Goal: Transaction & Acquisition: Purchase product/service

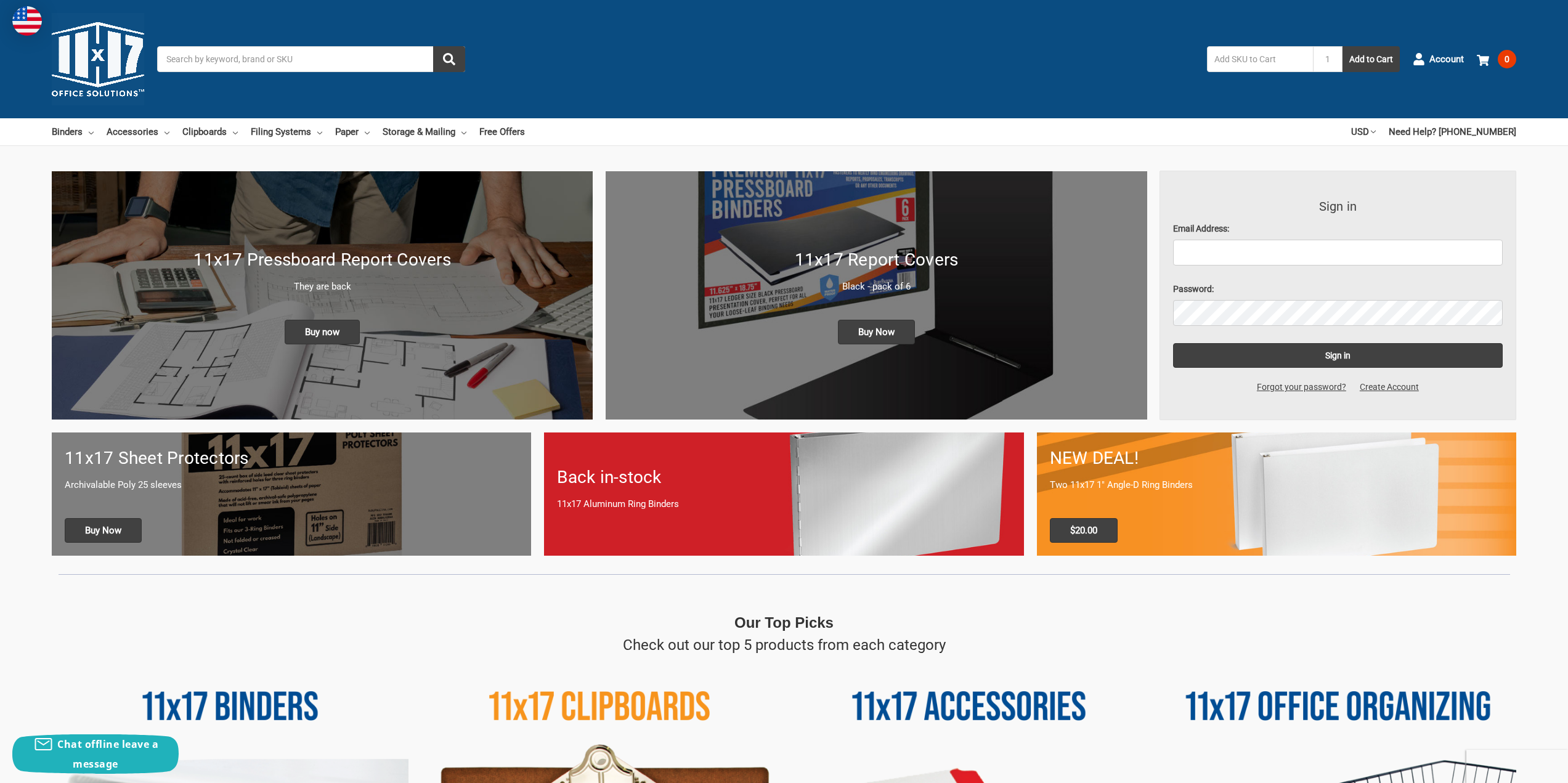
click at [268, 59] on input "Search" at bounding box center [311, 59] width 308 height 26
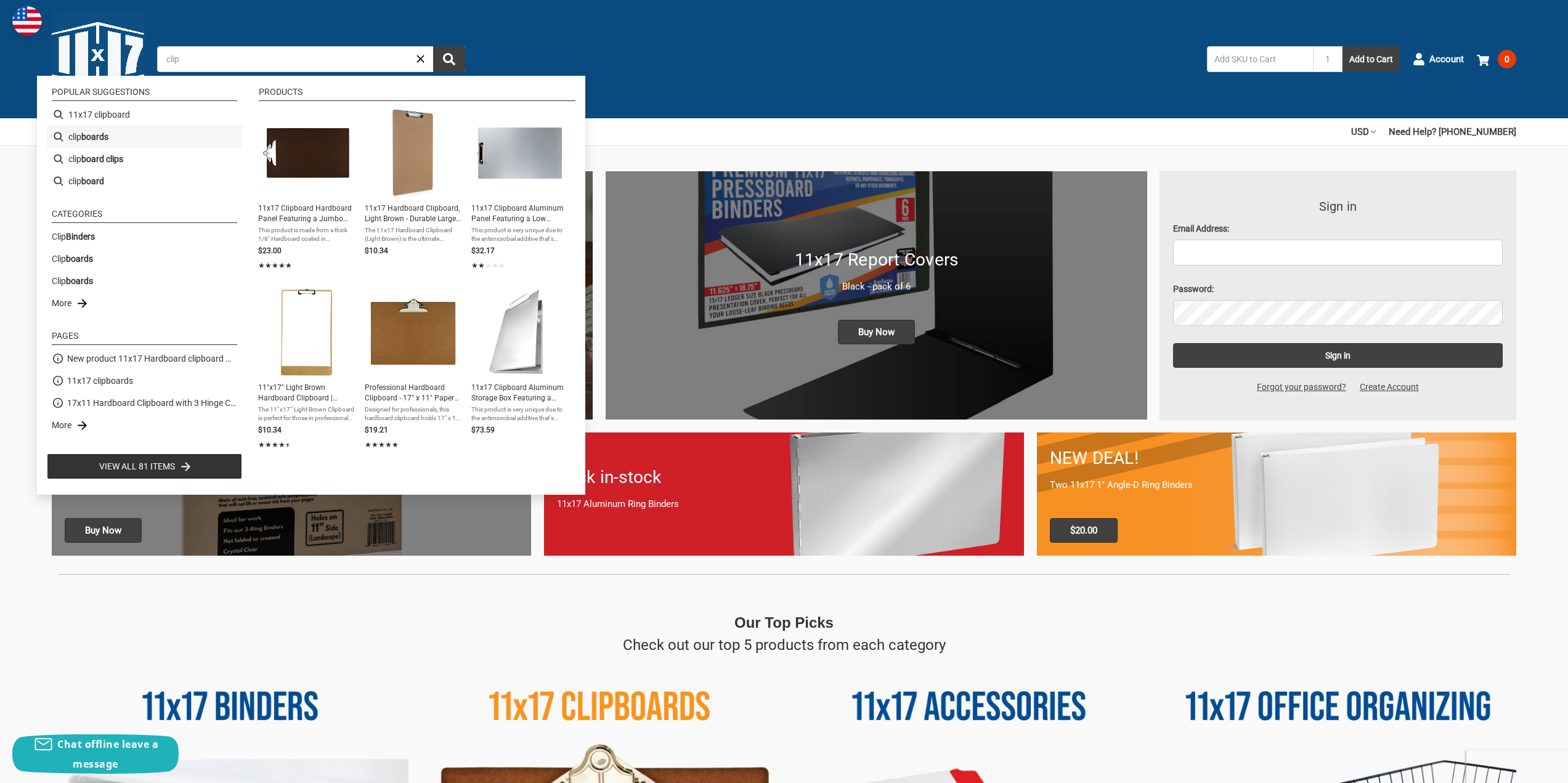
click at [137, 133] on li "clip boards" at bounding box center [144, 137] width 195 height 22
type input "clip boards"
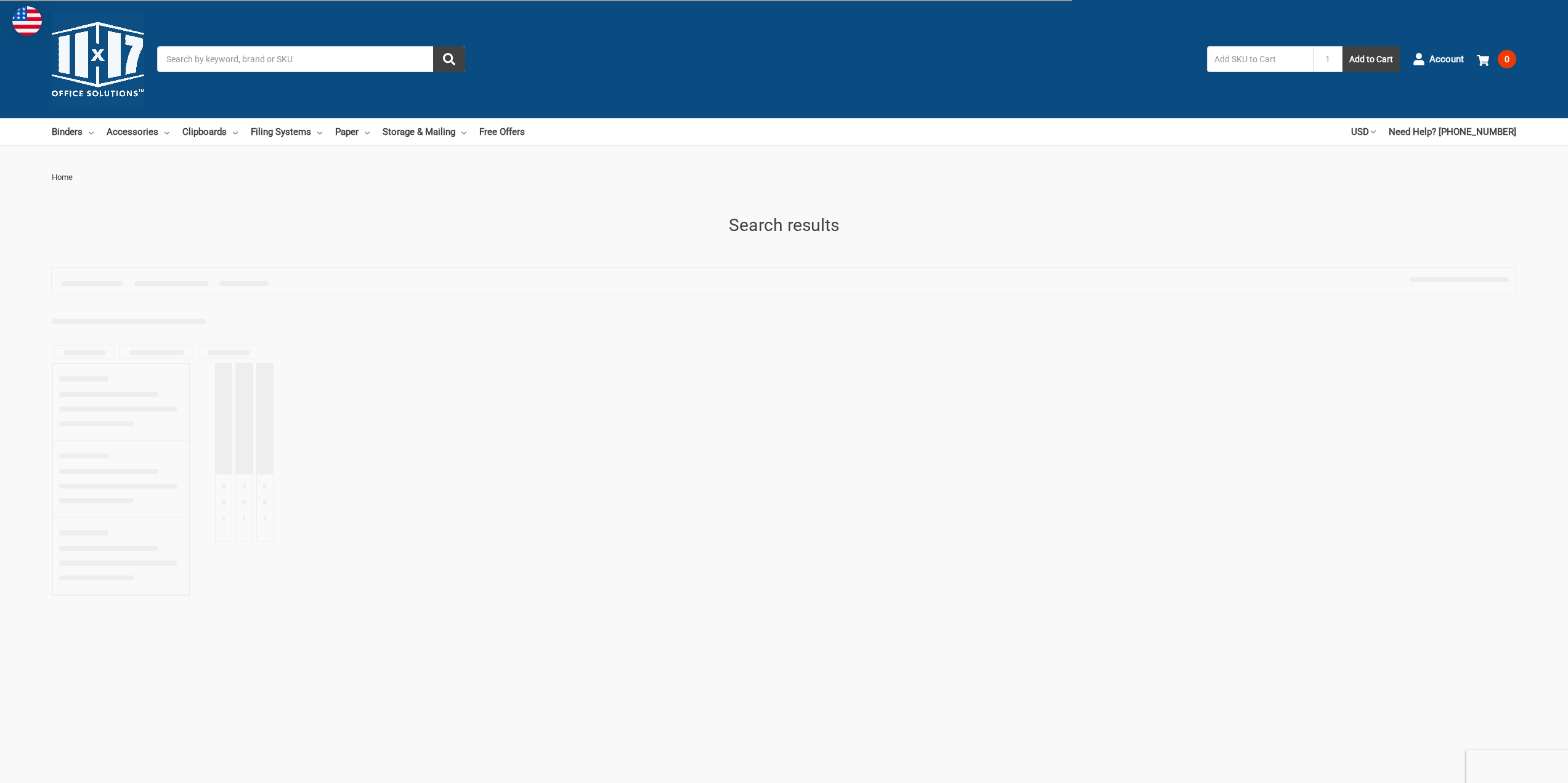
type input "clip boards"
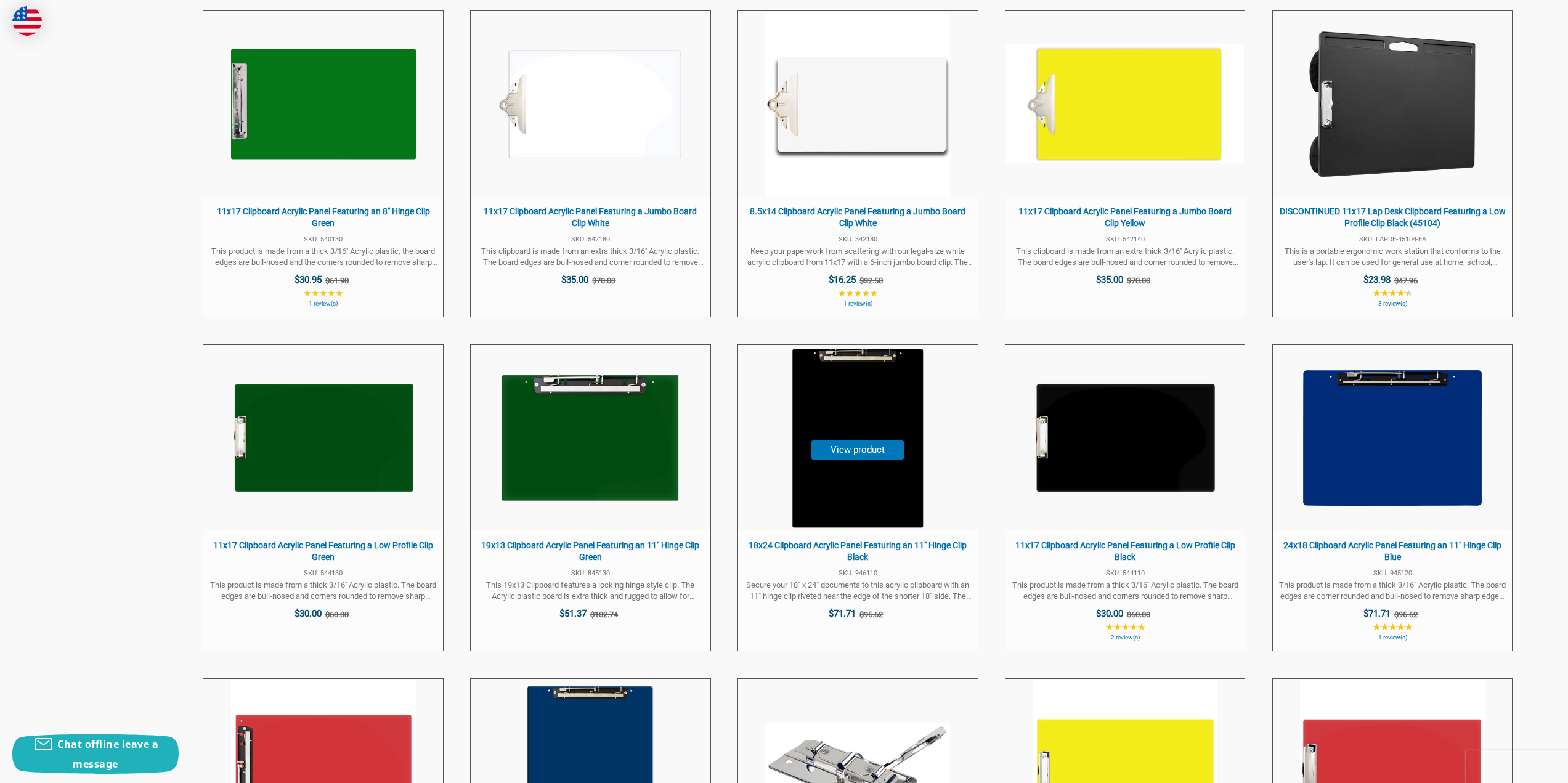
scroll to position [2711, 0]
